Goal: Navigation & Orientation: Understand site structure

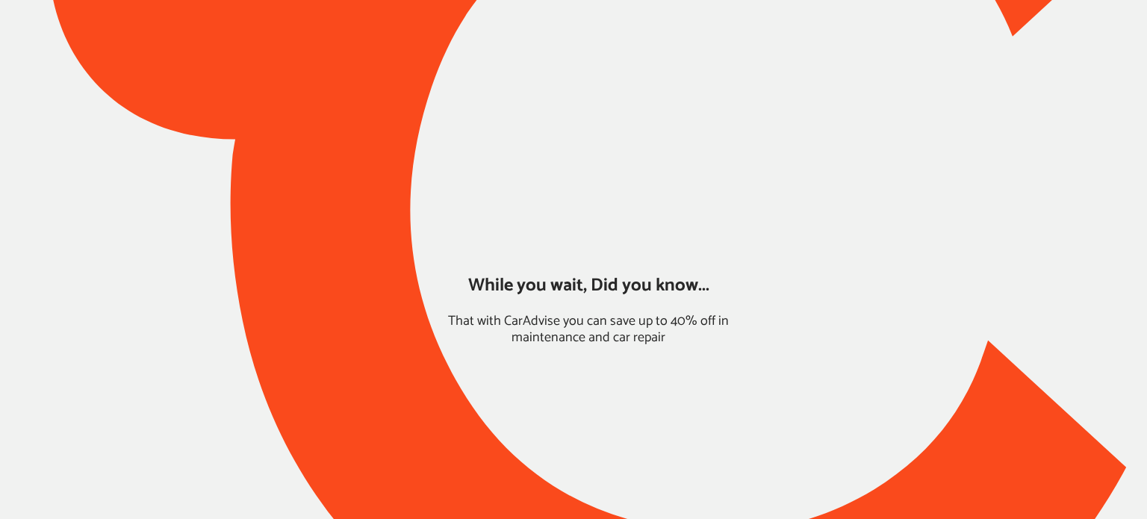
type input "*****"
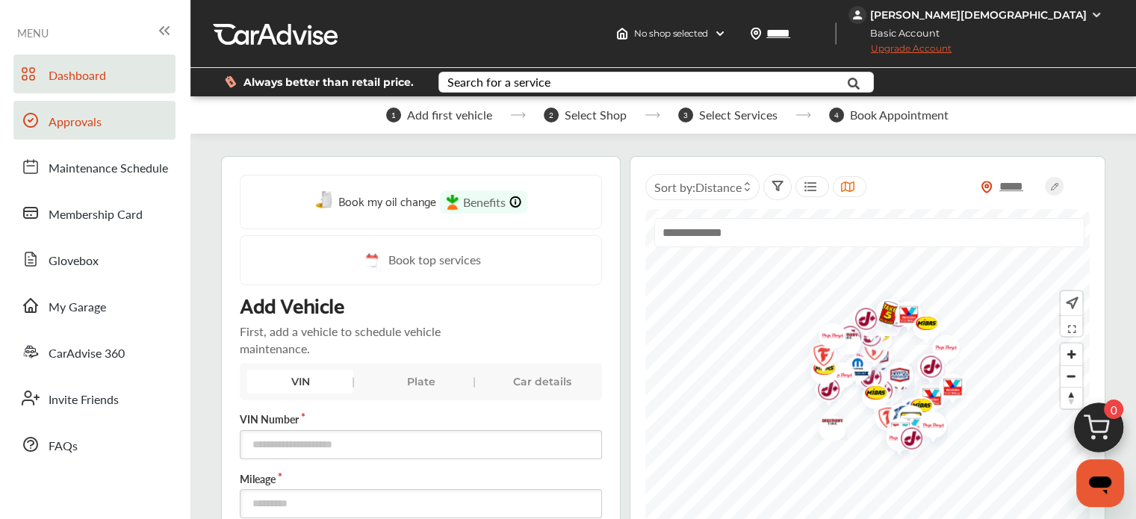
click at [85, 134] on link "Approvals" at bounding box center [94, 120] width 162 height 39
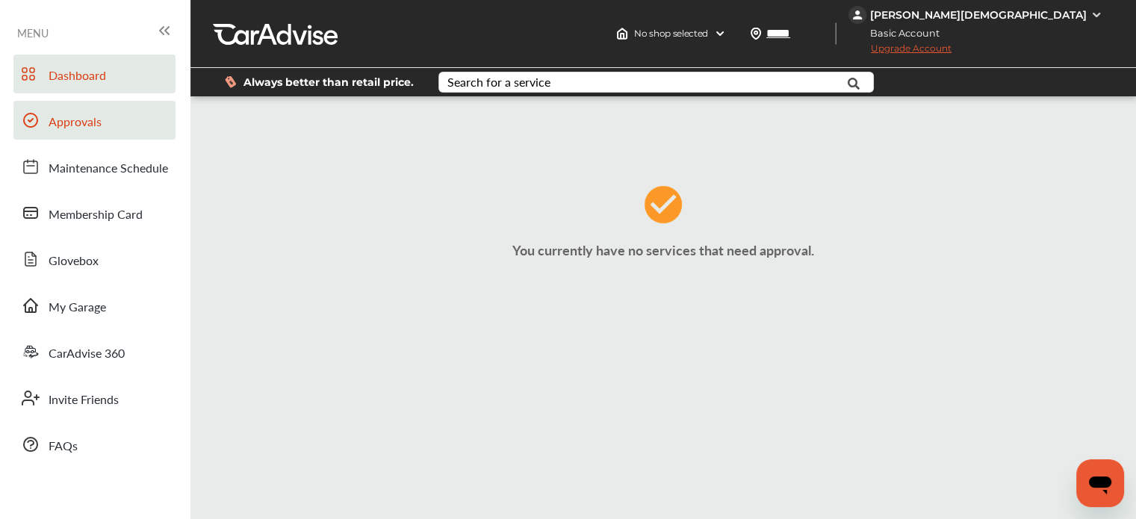
click at [93, 70] on span "Dashboard" at bounding box center [78, 75] width 58 height 19
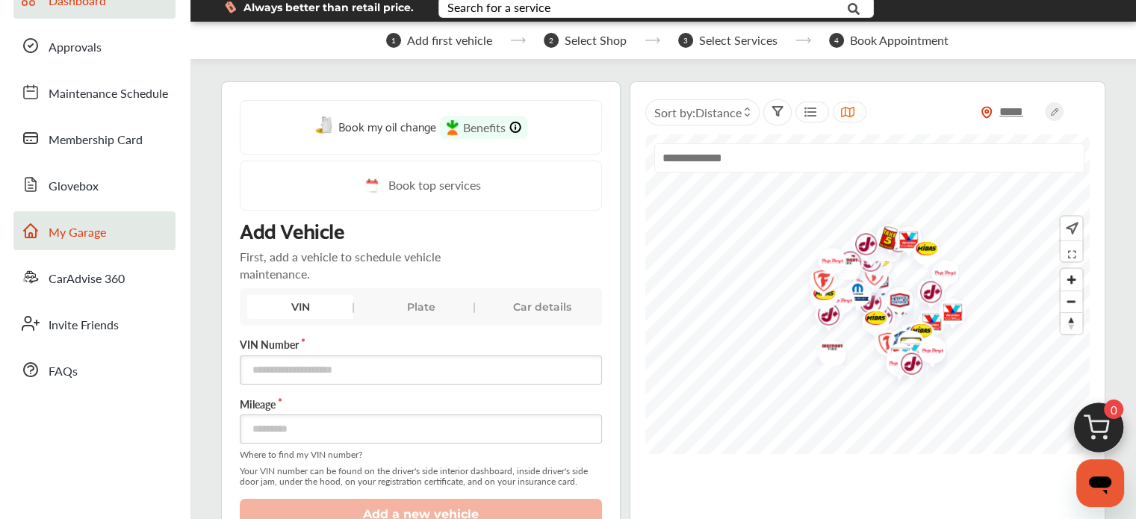
scroll to position [75, 0]
click at [94, 236] on span "My Garage" at bounding box center [78, 232] width 58 height 19
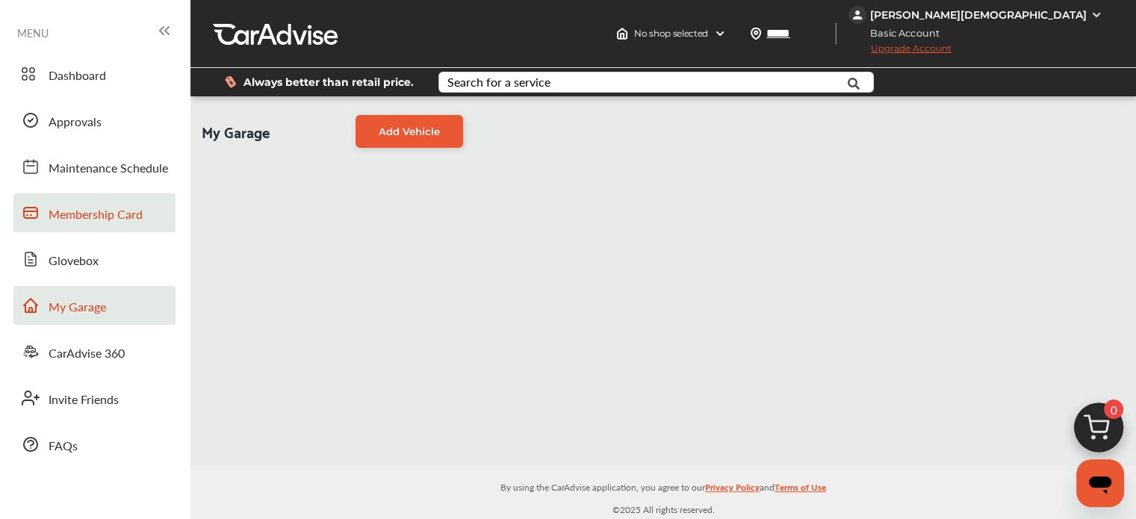
click at [90, 213] on span "Membership Card" at bounding box center [96, 214] width 94 height 19
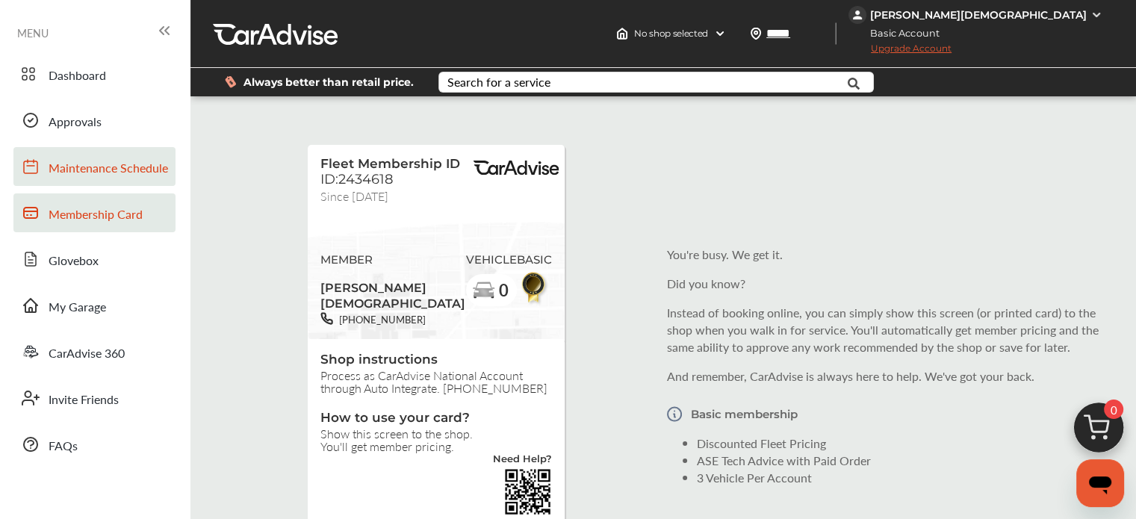
click at [95, 180] on link "Maintenance Schedule" at bounding box center [94, 166] width 162 height 39
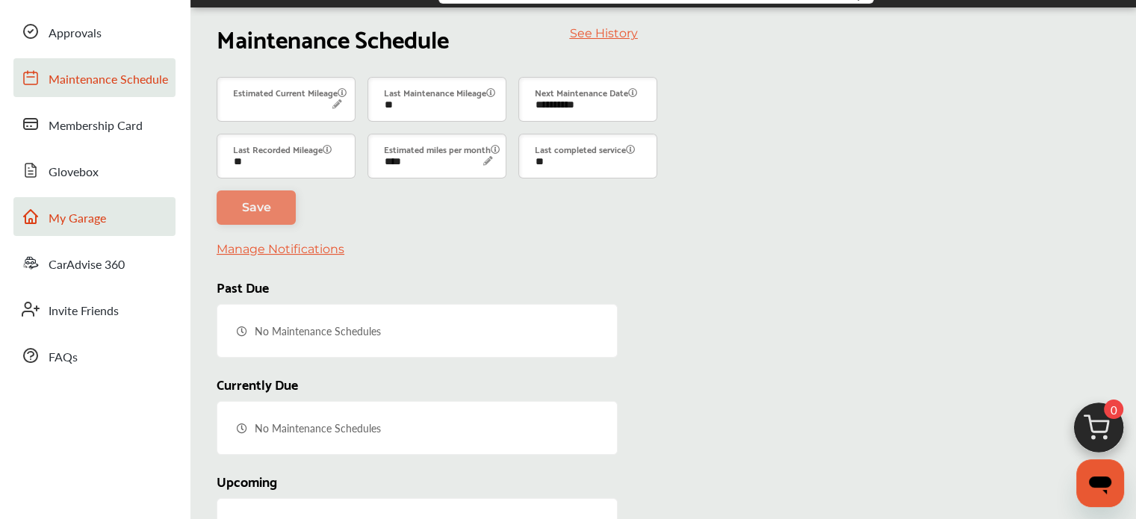
scroll to position [87, 0]
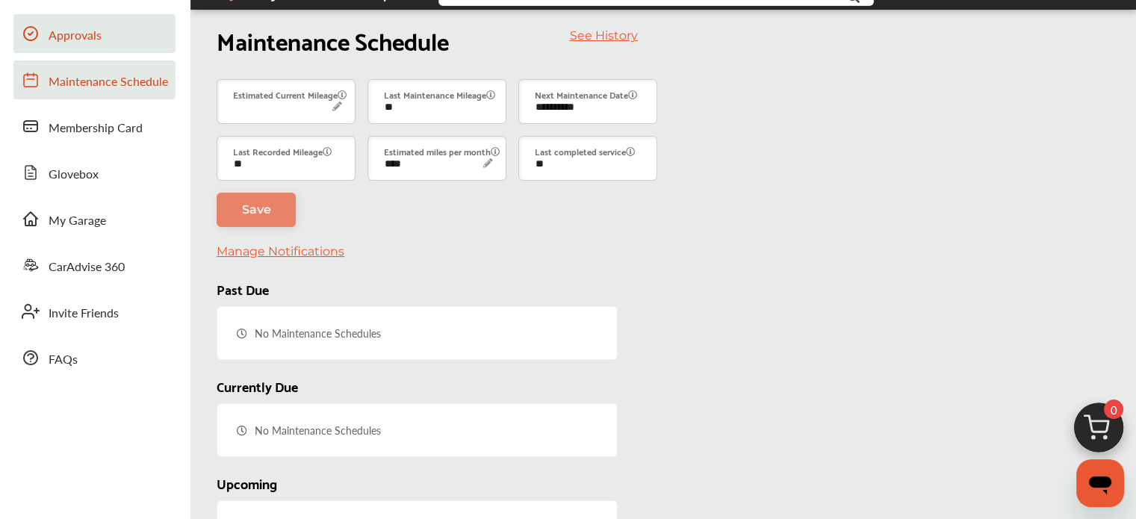
click at [98, 29] on span "Approvals" at bounding box center [75, 35] width 53 height 19
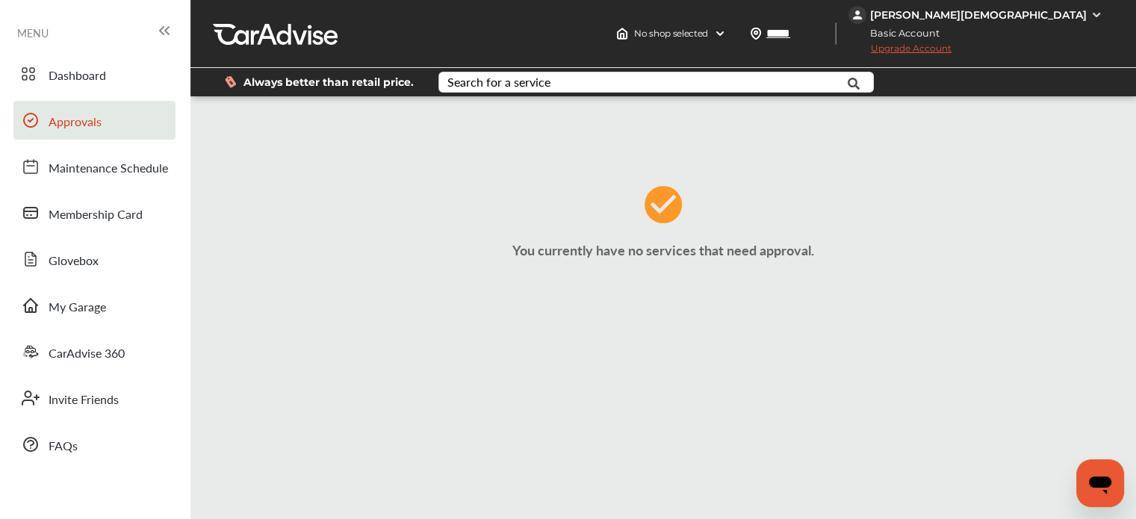
click at [529, 253] on p "You currently have no services that need approval." at bounding box center [663, 250] width 938 height 19
click at [101, 69] on span "Dashboard" at bounding box center [78, 75] width 58 height 19
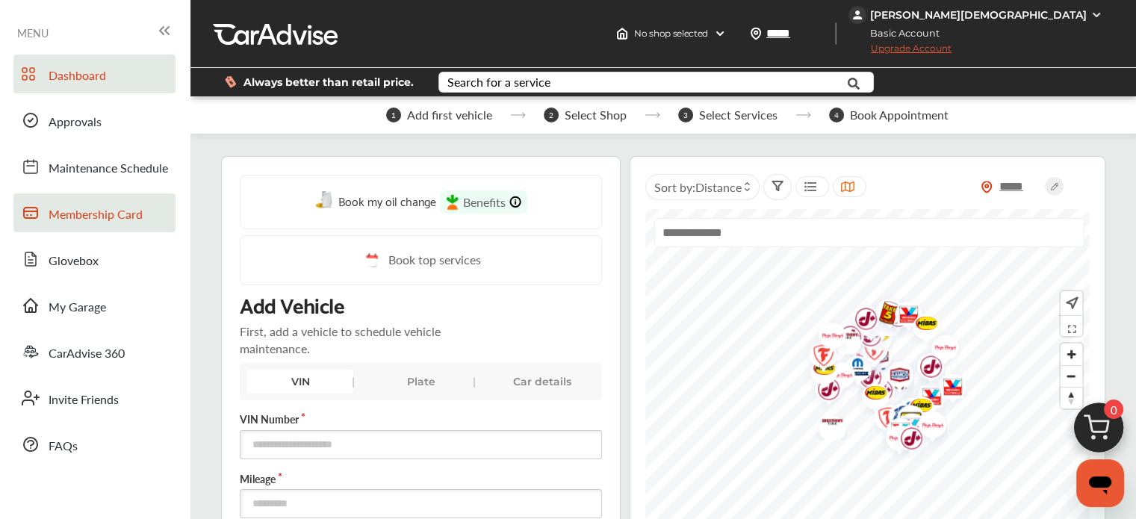
click at [99, 226] on link "Membership Card" at bounding box center [94, 212] width 162 height 39
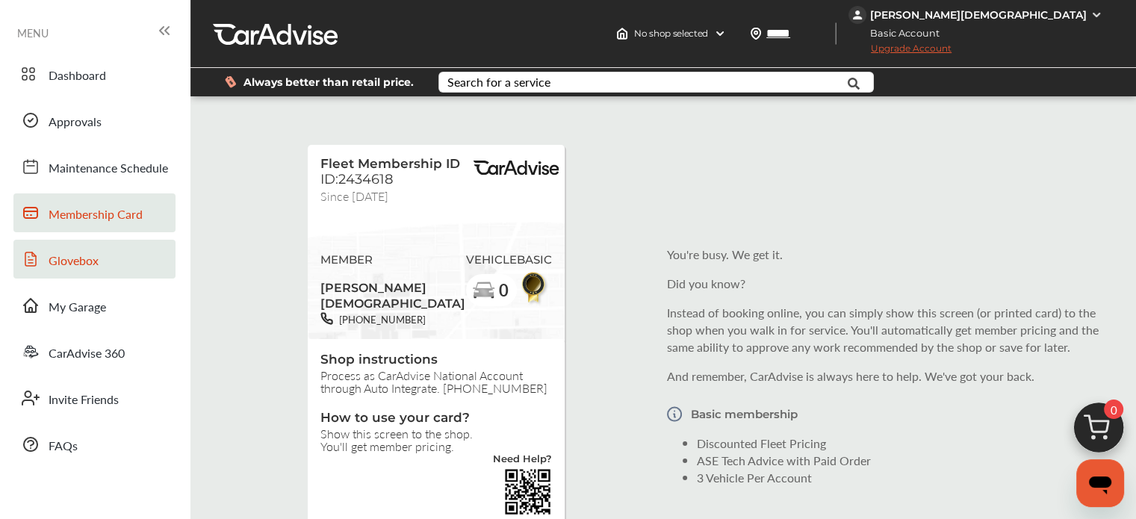
click at [96, 263] on span "Glovebox" at bounding box center [74, 261] width 50 height 19
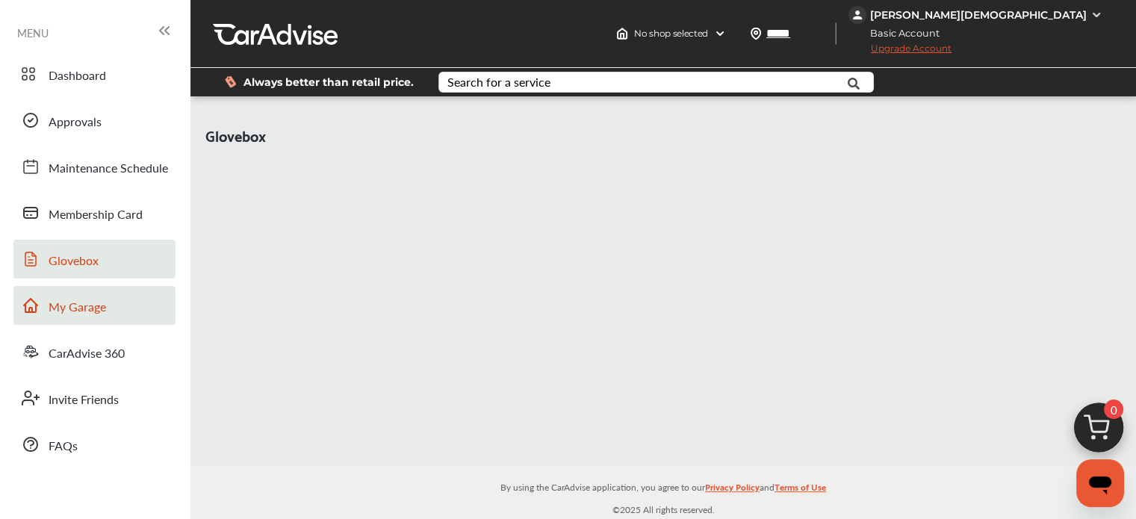
click at [86, 304] on span "My Garage" at bounding box center [78, 307] width 58 height 19
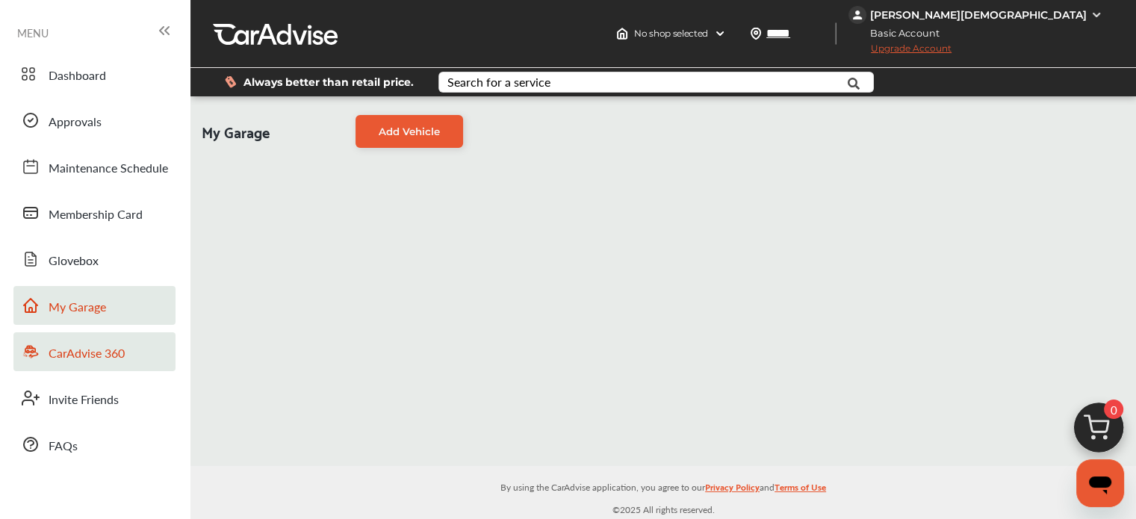
click at [84, 350] on span "CarAdvise 360" at bounding box center [87, 353] width 76 height 19
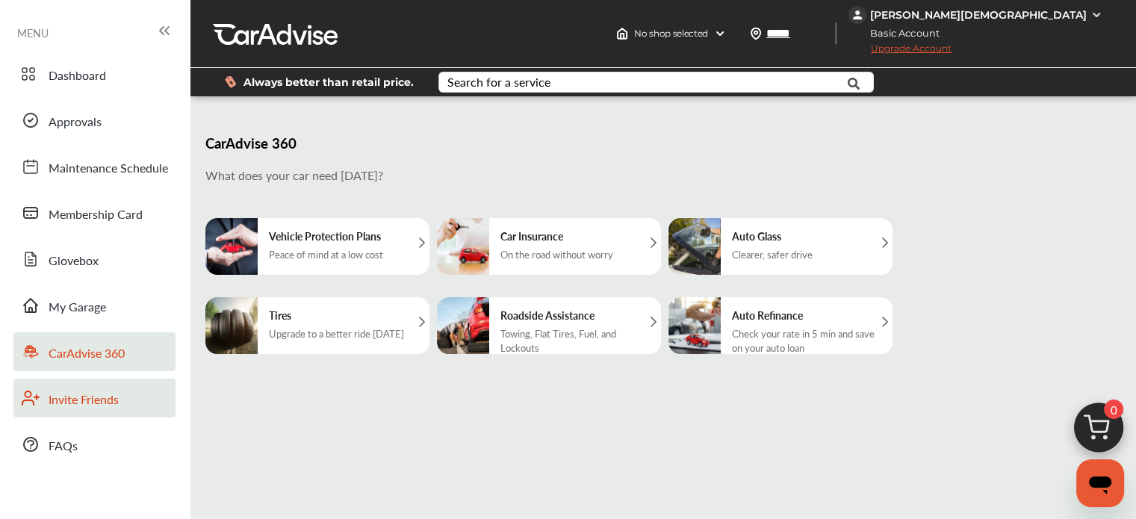
click at [68, 394] on span "Invite Friends" at bounding box center [84, 400] width 70 height 19
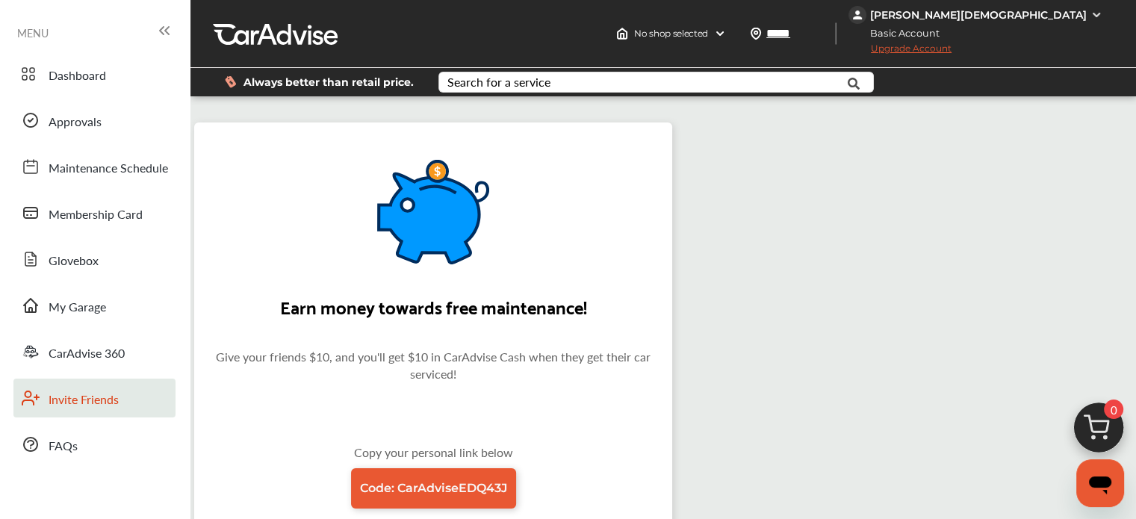
drag, startPoint x: 57, startPoint y: 424, endPoint x: 81, endPoint y: 416, distance: 25.0
click at [57, 425] on div "Dashboard Approvals Maintenance Schedule Membership Card Glovebox My Garage Car…" at bounding box center [95, 259] width 176 height 409
click at [78, 339] on link "CarAdvise 360" at bounding box center [94, 351] width 162 height 39
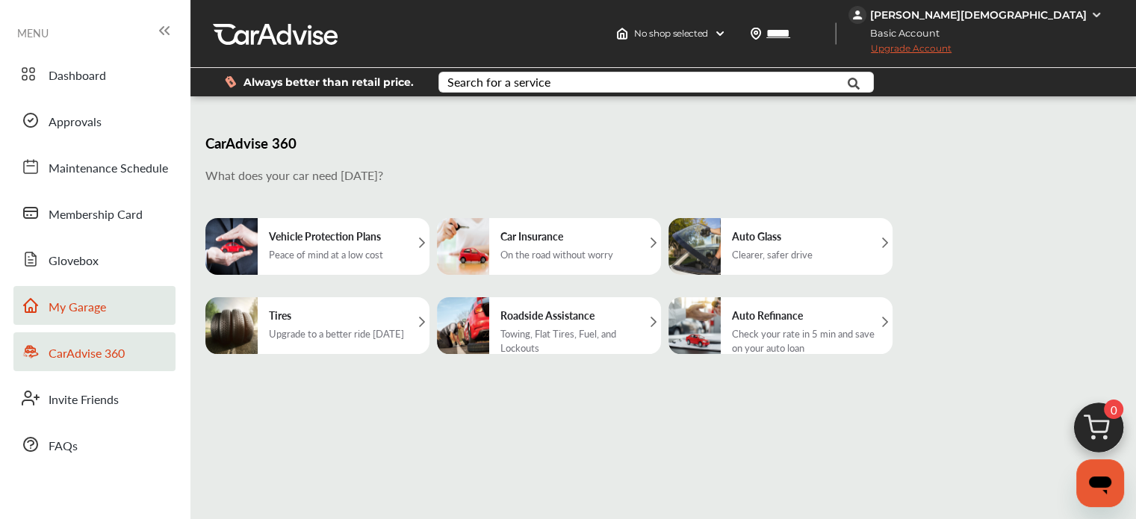
click at [66, 309] on span "My Garage" at bounding box center [78, 307] width 58 height 19
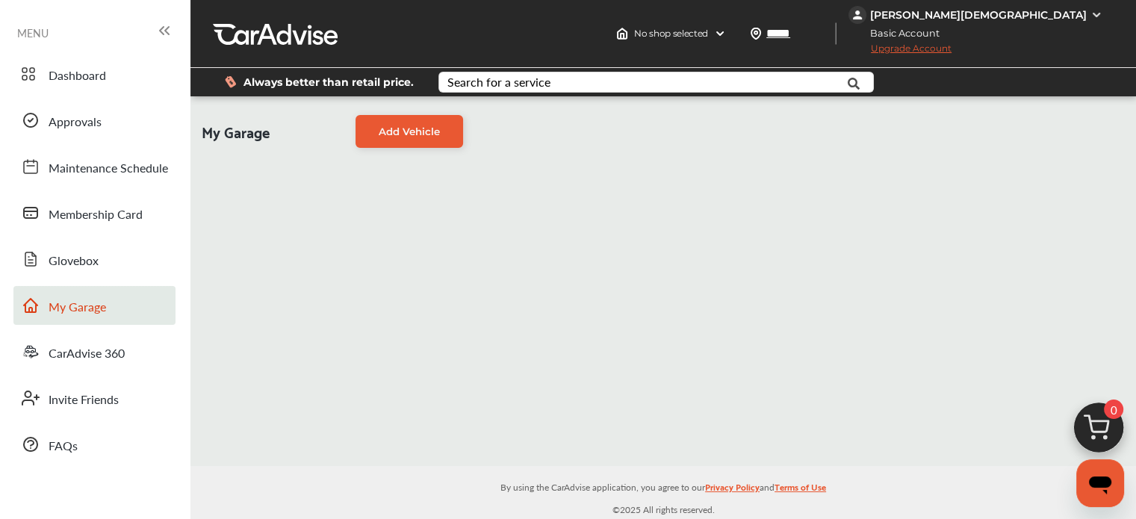
click at [61, 289] on link "My Garage" at bounding box center [94, 305] width 162 height 39
click at [57, 250] on link "Glovebox" at bounding box center [94, 259] width 162 height 39
